Goal: Task Accomplishment & Management: Manage account settings

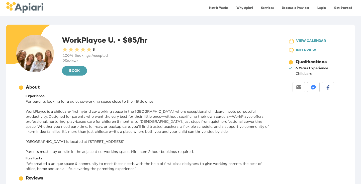
click at [319, 8] on link "Log In" at bounding box center [321, 8] width 15 height 10
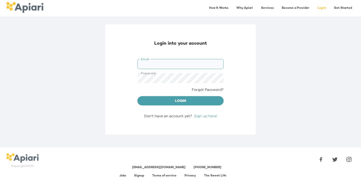
click at [186, 59] on input "Email" at bounding box center [180, 64] width 86 height 10
type input "**********"
click at [181, 101] on span "Login" at bounding box center [180, 101] width 78 height 6
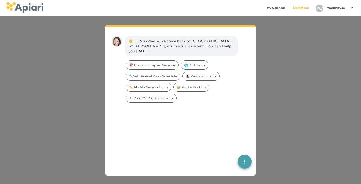
scroll to position [7, 0]
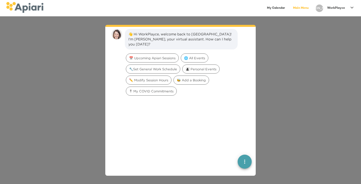
click at [295, 70] on div "👋 Hi WorkPlayce, welcome back to [GEOGRAPHIC_DATA]! I'm [PERSON_NAME], your vir…" at bounding box center [180, 99] width 361 height 167
click at [298, 42] on div "👋 Hi WorkPlayce, welcome back to [GEOGRAPHIC_DATA]! I'm [PERSON_NAME], your vir…" at bounding box center [180, 99] width 361 height 167
click at [348, 6] on div at bounding box center [352, 9] width 10 height 12
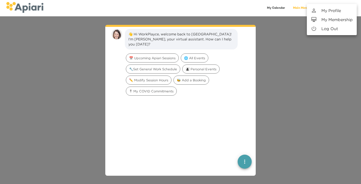
click at [338, 10] on p "My Profile" at bounding box center [331, 11] width 20 height 6
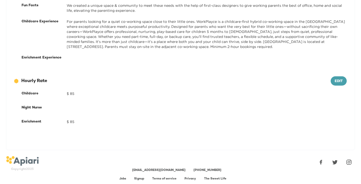
scroll to position [226, 0]
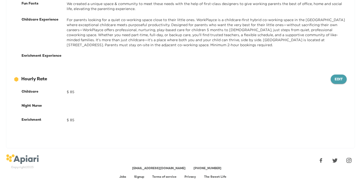
click at [335, 80] on span "Edit" at bounding box center [339, 79] width 8 height 6
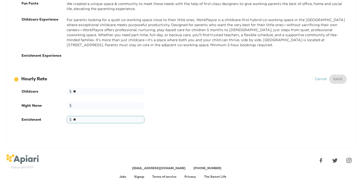
type input "*"
type input "**"
click at [83, 91] on input "**" at bounding box center [106, 91] width 78 height 7
type input "*"
type input "**"
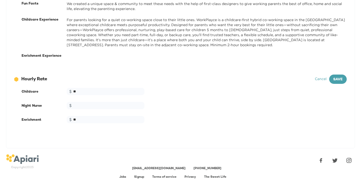
click at [193, 111] on div "Night Nurse $ ​" at bounding box center [184, 106] width 331 height 14
click at [340, 79] on span "Save" at bounding box center [338, 79] width 10 height 6
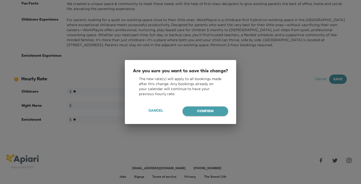
click at [198, 113] on span "Confirm" at bounding box center [206, 111] width 38 height 6
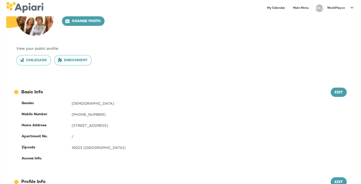
scroll to position [181, 0]
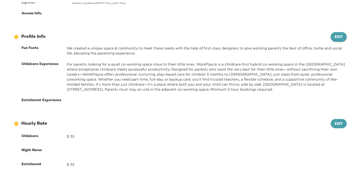
click at [337, 35] on span "Edit" at bounding box center [339, 37] width 8 height 6
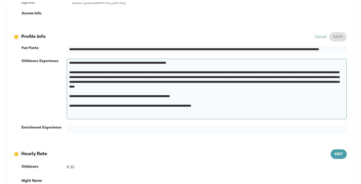
click at [161, 100] on textarea "**********" at bounding box center [205, 88] width 273 height 57
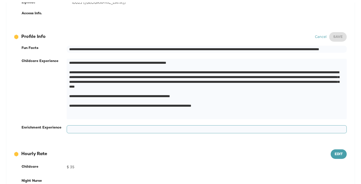
click at [141, 128] on textarea at bounding box center [205, 129] width 273 height 5
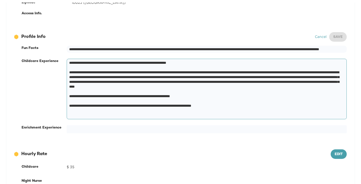
click at [171, 110] on textarea "**********" at bounding box center [205, 88] width 273 height 57
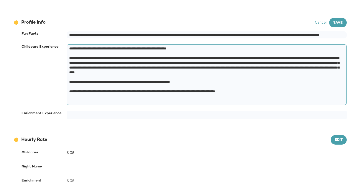
scroll to position [196, 0]
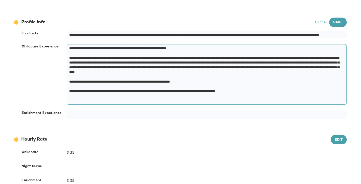
click at [194, 96] on textarea "**********" at bounding box center [205, 74] width 273 height 57
click at [204, 102] on textarea "**********" at bounding box center [205, 74] width 273 height 57
click at [203, 97] on textarea "**********" at bounding box center [205, 74] width 273 height 57
click at [237, 122] on div "Enrichment Experience * ​" at bounding box center [184, 115] width 331 height 14
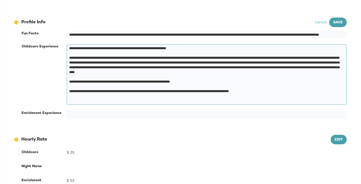
click at [303, 97] on textarea "**********" at bounding box center [205, 74] width 273 height 57
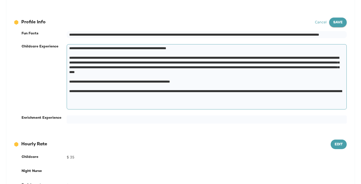
type textarea "**********"
click at [338, 25] on span "Save" at bounding box center [338, 23] width 10 height 6
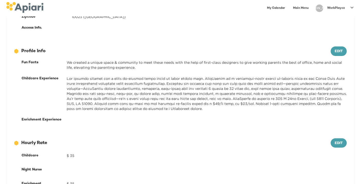
scroll to position [172, 0]
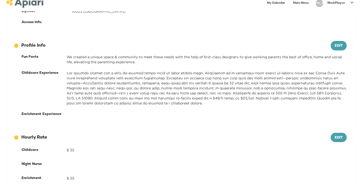
click at [242, 141] on div "12686743-09FA-4EEB-95D2-F2C0DBB3467E Created with sketchtool. Hourly Rate Edit" at bounding box center [180, 138] width 332 height 10
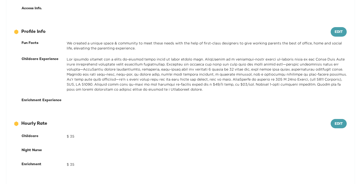
scroll to position [174, 0]
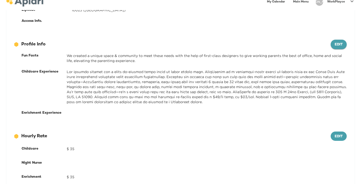
click at [334, 47] on button "Edit" at bounding box center [339, 45] width 16 height 10
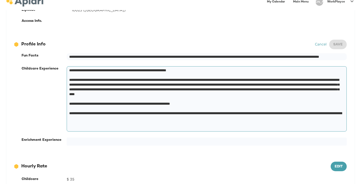
click at [223, 118] on textarea at bounding box center [205, 99] width 273 height 62
type textarea "**********"
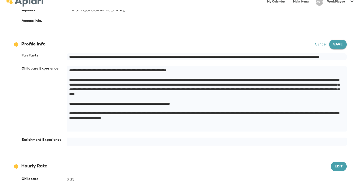
click at [337, 48] on button "Save" at bounding box center [338, 45] width 18 height 10
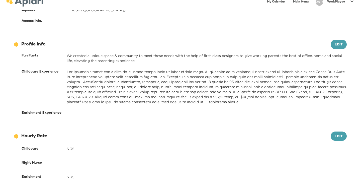
scroll to position [0, 0]
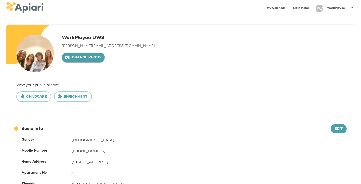
click at [77, 58] on span "Change photo" at bounding box center [83, 58] width 35 height 6
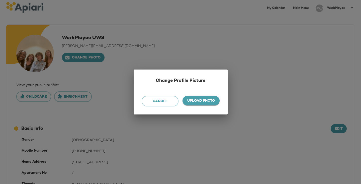
click at [199, 100] on span "Upload photo" at bounding box center [201, 101] width 29 height 6
click at [0, 0] on input "Upload photo" at bounding box center [0, 0] width 0 height 0
click at [172, 101] on span "Cancel" at bounding box center [160, 101] width 29 height 6
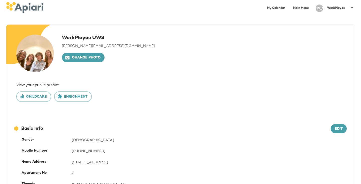
click at [78, 63] on div "WorkPlayce UWS [PERSON_NAME][EMAIL_ADDRESS][DOMAIN_NAME] Change photo" at bounding box center [108, 54] width 93 height 38
click at [78, 60] on span "Change photo" at bounding box center [83, 58] width 35 height 6
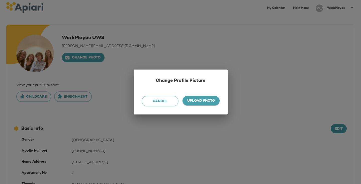
click at [198, 102] on span "Upload photo" at bounding box center [201, 101] width 29 height 6
click at [0, 0] on input "Upload photo" at bounding box center [0, 0] width 0 height 0
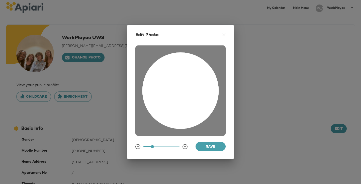
drag, startPoint x: 199, startPoint y: 113, endPoint x: 192, endPoint y: 108, distance: 8.5
click at [192, 108] on div at bounding box center [180, 90] width 76 height 76
drag, startPoint x: 194, startPoint y: 121, endPoint x: 192, endPoint y: 120, distance: 2.6
click at [193, 115] on div at bounding box center [180, 90] width 76 height 76
drag, startPoint x: 154, startPoint y: 145, endPoint x: 142, endPoint y: 143, distance: 11.7
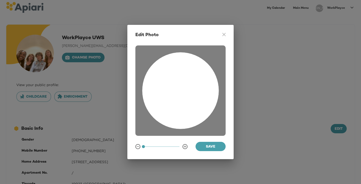
click at [142, 145] on span at bounding box center [143, 146] width 3 height 3
drag, startPoint x: 182, startPoint y: 112, endPoint x: 186, endPoint y: 97, distance: 15.3
click at [186, 97] on div at bounding box center [180, 90] width 76 height 76
drag, startPoint x: 142, startPoint y: 147, endPoint x: 149, endPoint y: 146, distance: 6.5
click at [149, 146] on span at bounding box center [148, 146] width 3 height 3
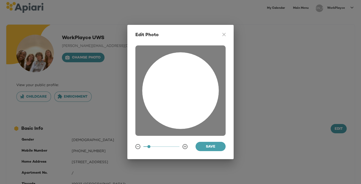
drag, startPoint x: 191, startPoint y: 105, endPoint x: 183, endPoint y: 105, distance: 7.5
click at [183, 105] on div at bounding box center [180, 90] width 76 height 76
click at [147, 146] on span at bounding box center [146, 146] width 3 height 3
click at [212, 145] on span "Save" at bounding box center [211, 147] width 22 height 6
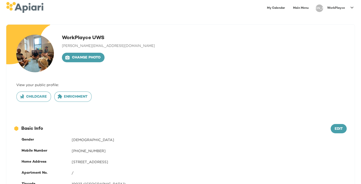
click at [298, 8] on link "Main Menu" at bounding box center [301, 8] width 22 height 10
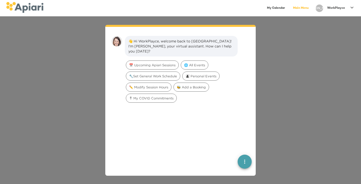
scroll to position [7, 0]
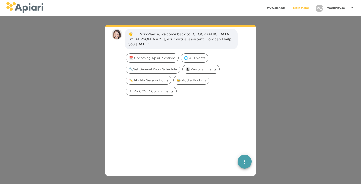
click at [267, 151] on div "👋 Hi WorkPlayce, welcome back to [GEOGRAPHIC_DATA]! I'm [PERSON_NAME], your vir…" at bounding box center [180, 99] width 361 height 167
